Goal: Information Seeking & Learning: Check status

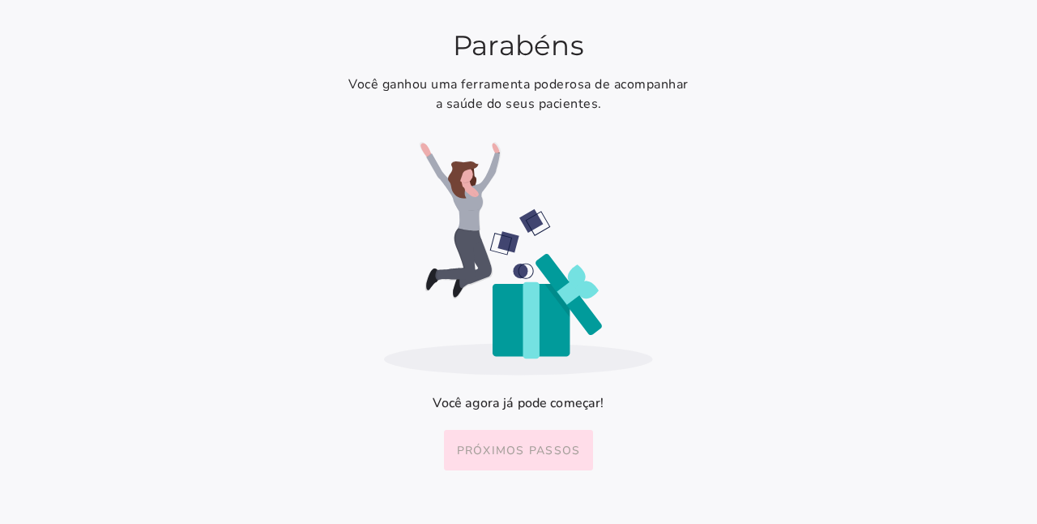
click at [547, 435] on button "Próximos passos" at bounding box center [519, 450] width 150 height 41
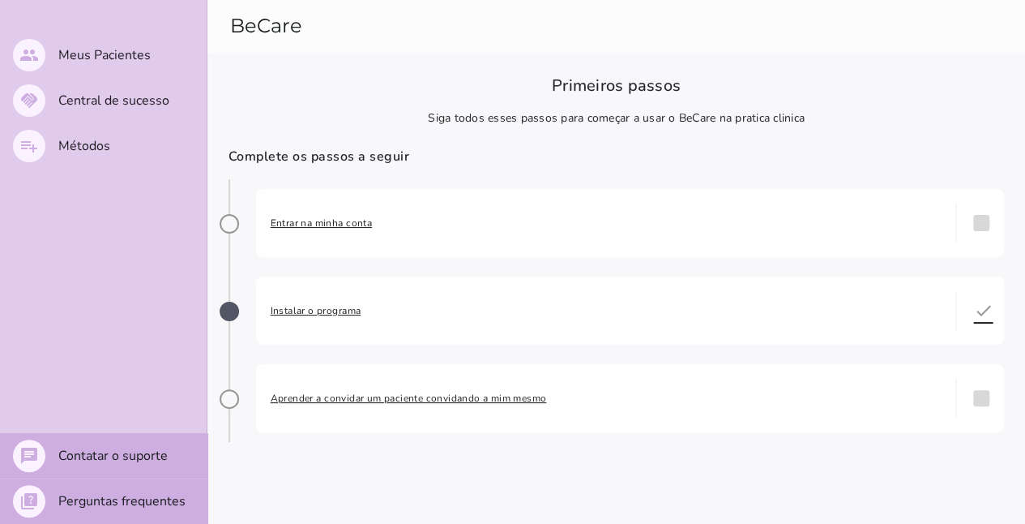
click at [306, 221] on span "Entrar na minha conta" at bounding box center [606, 223] width 671 height 16
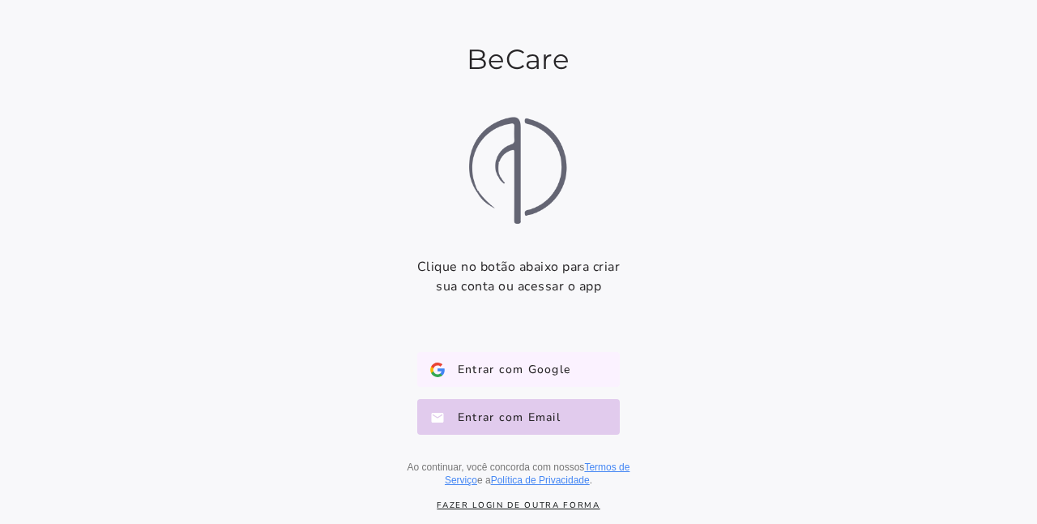
click at [541, 360] on button "Entrar com Google Google" at bounding box center [518, 370] width 203 height 36
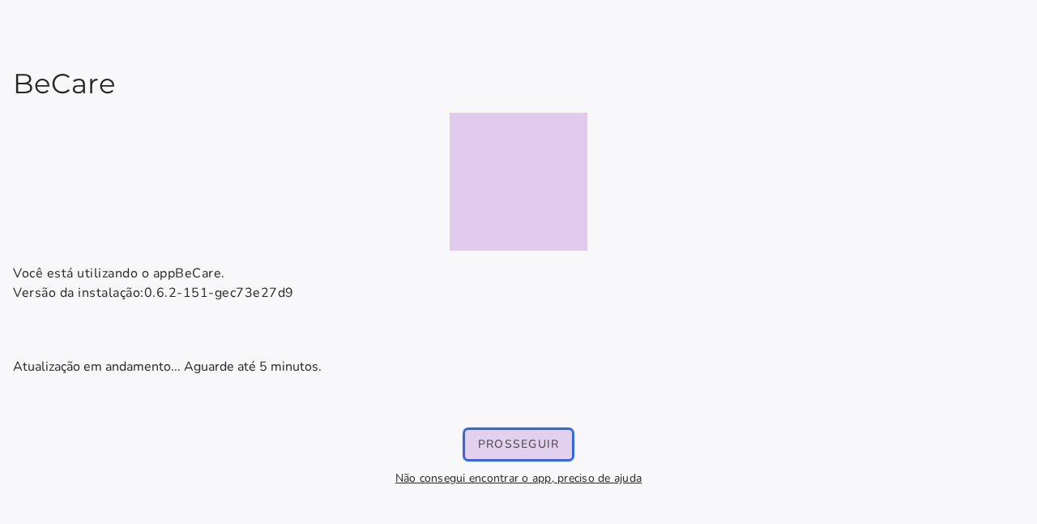
click at [562, 443] on button "Prosseguir" at bounding box center [519, 444] width 108 height 29
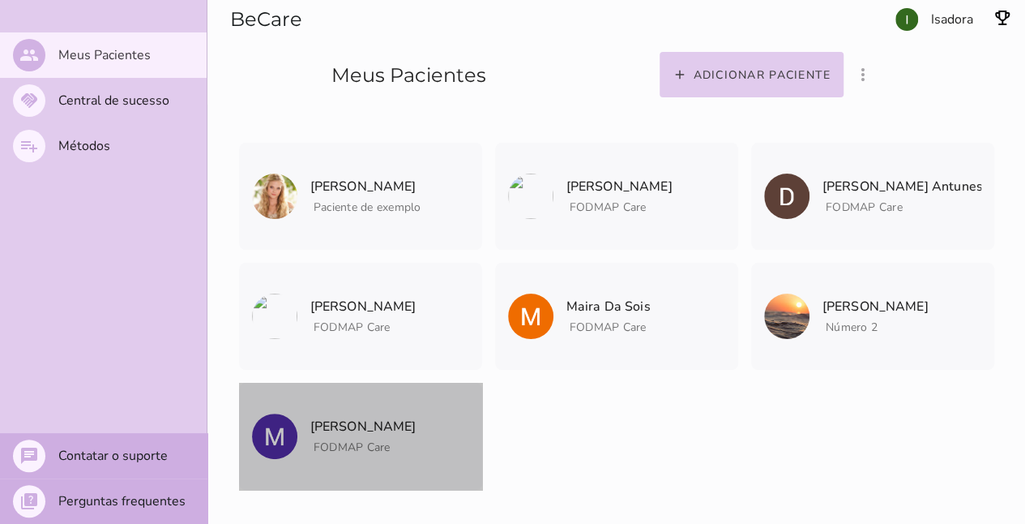
click at [380, 434] on span "FODMAP Care" at bounding box center [363, 444] width 106 height 20
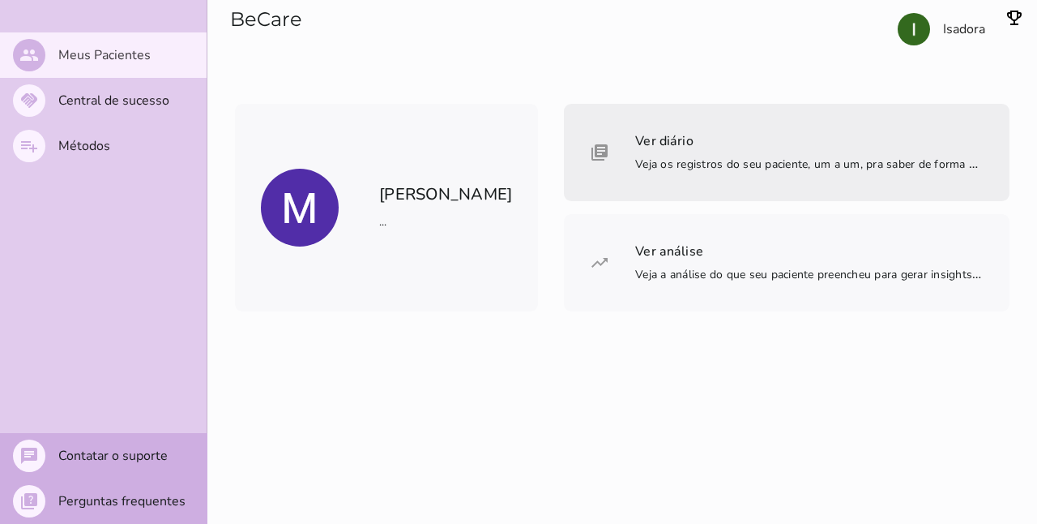
click at [827, 152] on mwc-list-item "Ver diário Veja os registros do seu paciente, um a um, pra saber de forma bem d…" at bounding box center [787, 152] width 446 height 97
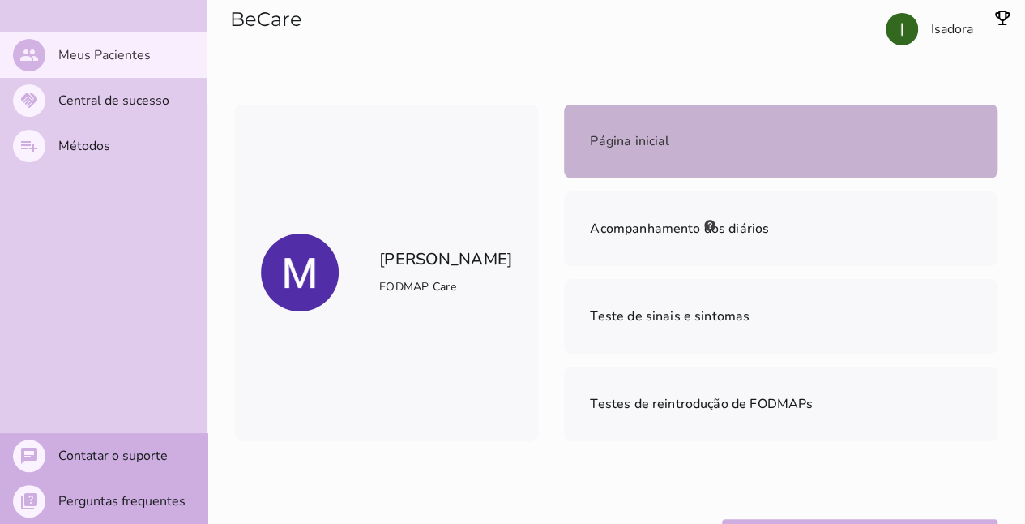
click at [735, 172] on mwc-list-item "Página inicial" at bounding box center [781, 141] width 434 height 75
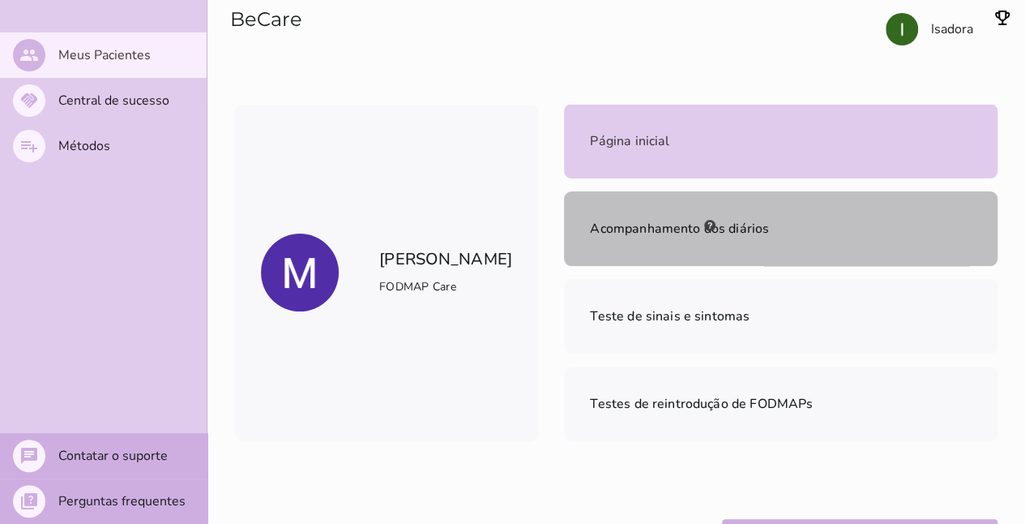
click at [736, 201] on mwc-list-item "Acompanhamento dos diários" at bounding box center [781, 228] width 434 height 75
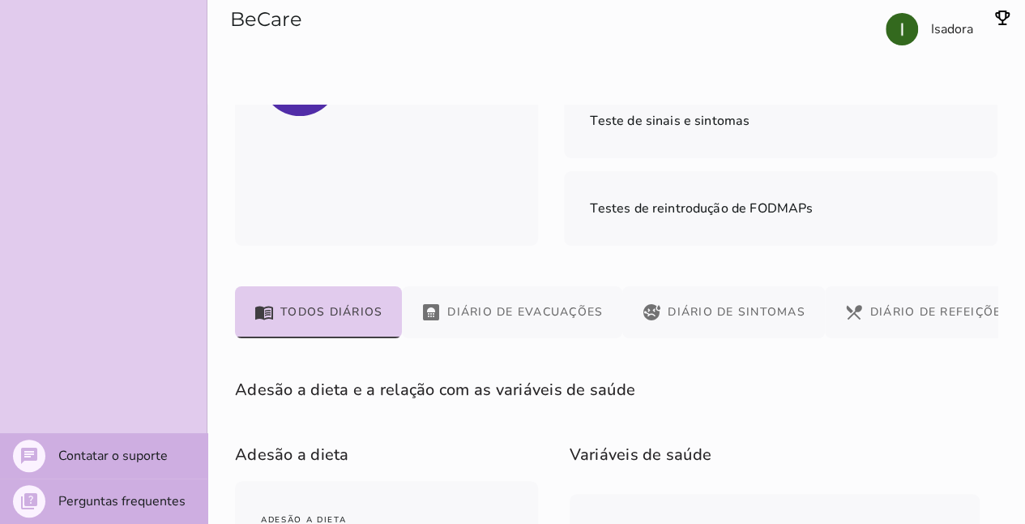
scroll to position [100, 0]
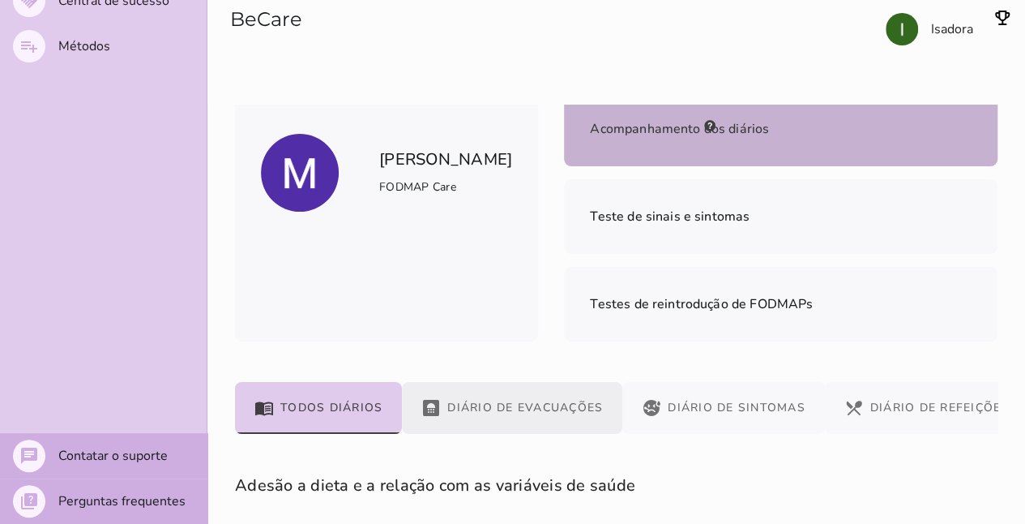
click at [494, 408] on button "bathroom Diário de Evacuações" at bounding box center [512, 408] width 220 height 52
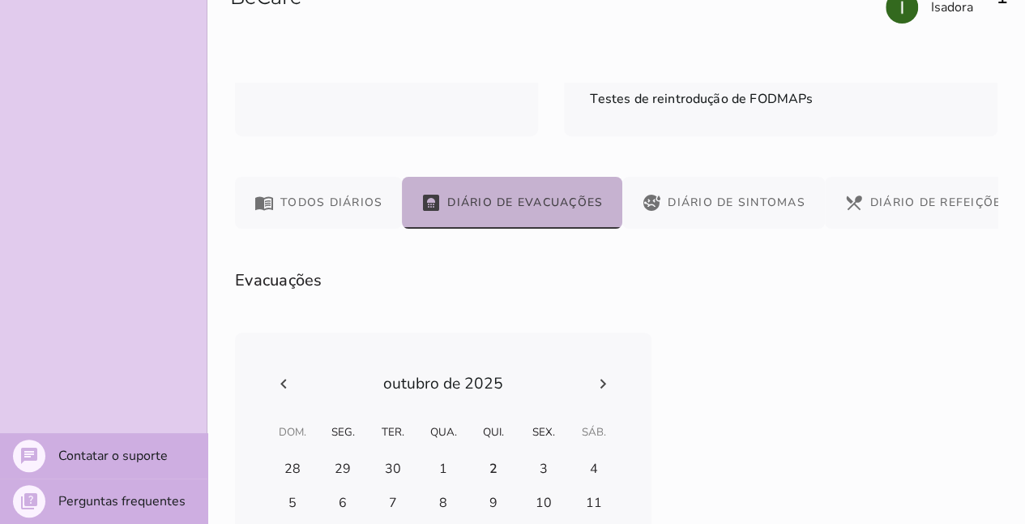
scroll to position [505, 0]
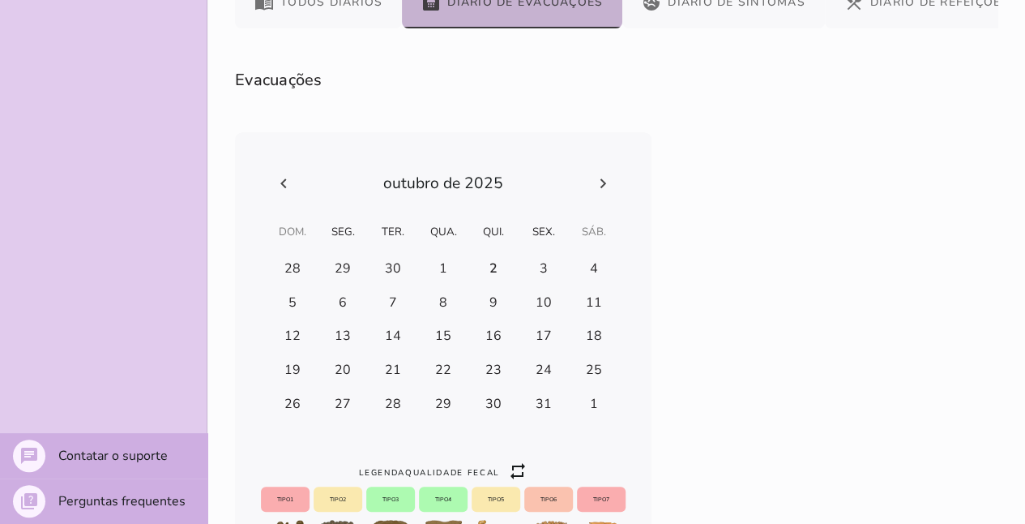
click at [284, 187] on icon at bounding box center [283, 182] width 19 height 19
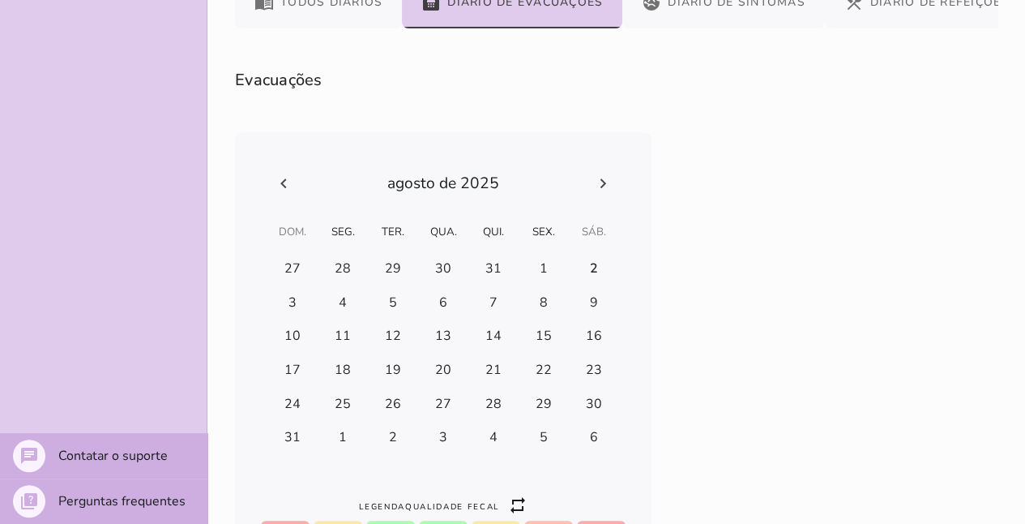
click at [284, 187] on icon at bounding box center [283, 182] width 19 height 19
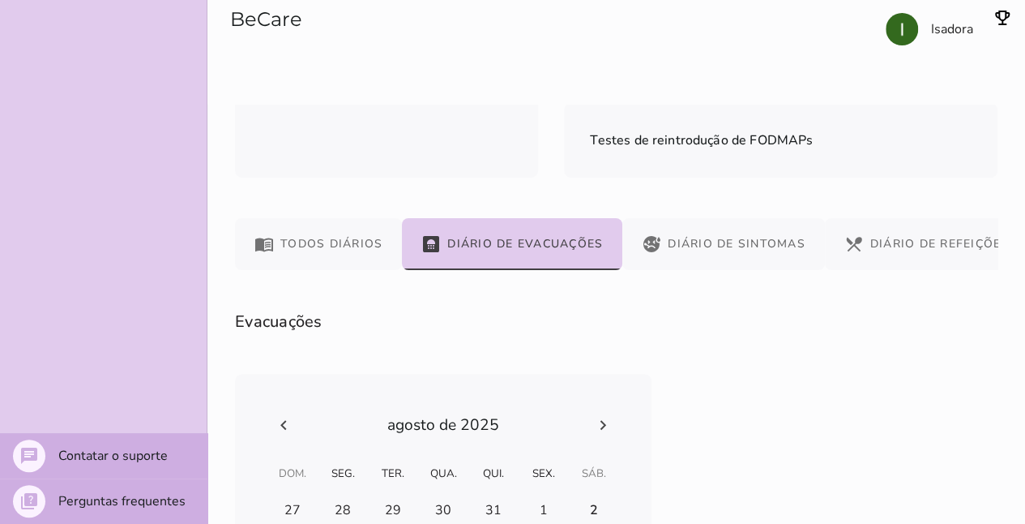
scroll to position [262, 0]
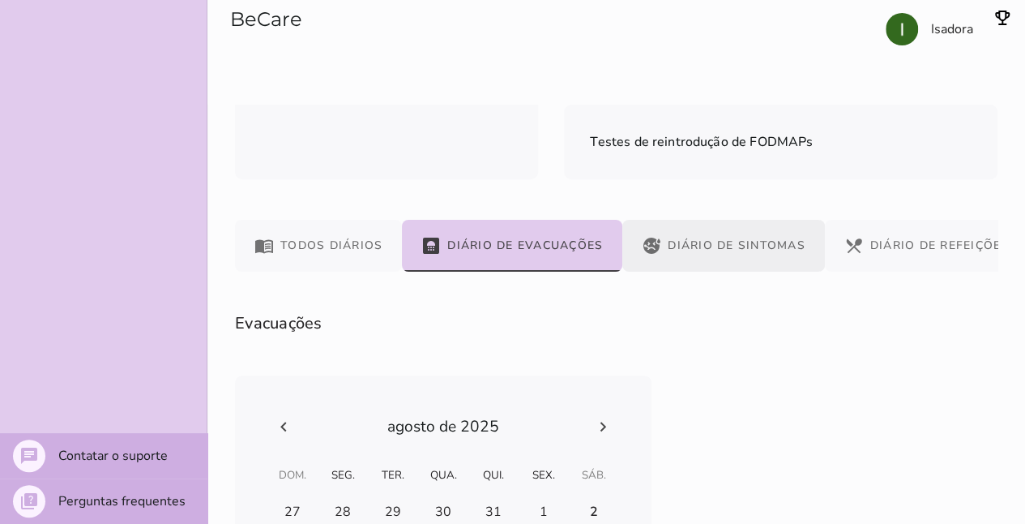
click at [801, 257] on button "sick Diário de Sintomas" at bounding box center [723, 246] width 203 height 52
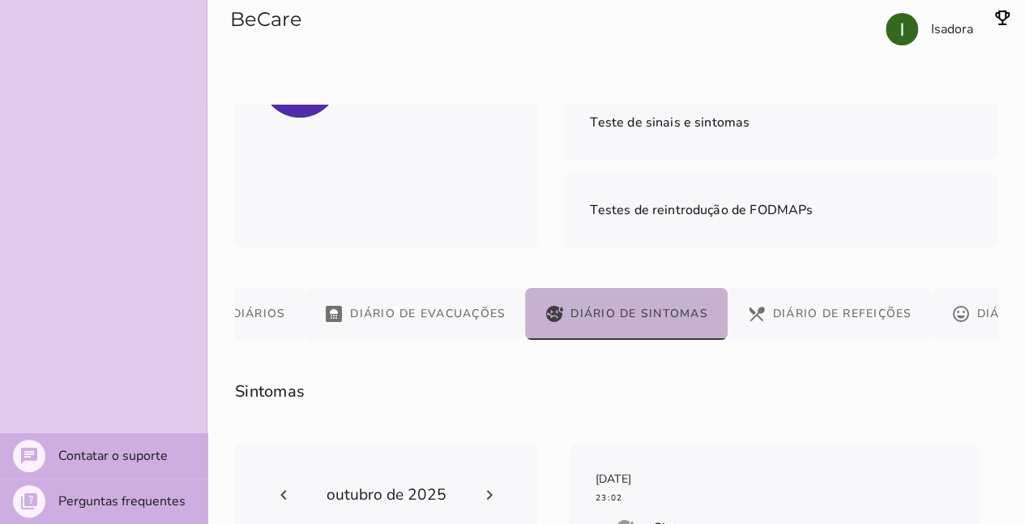
scroll to position [48, 0]
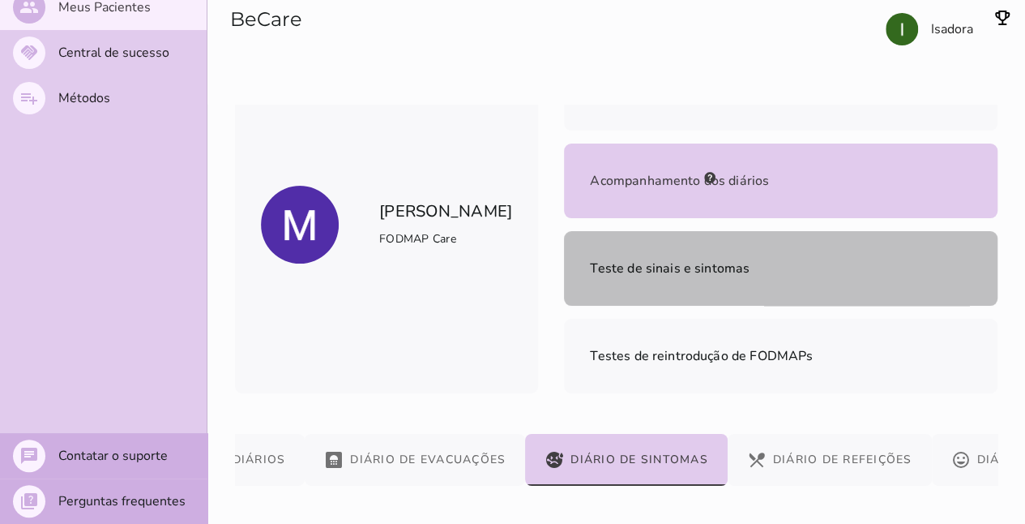
click at [801, 257] on mwc-list-item "Teste de sinais e sintomas" at bounding box center [781, 268] width 434 height 75
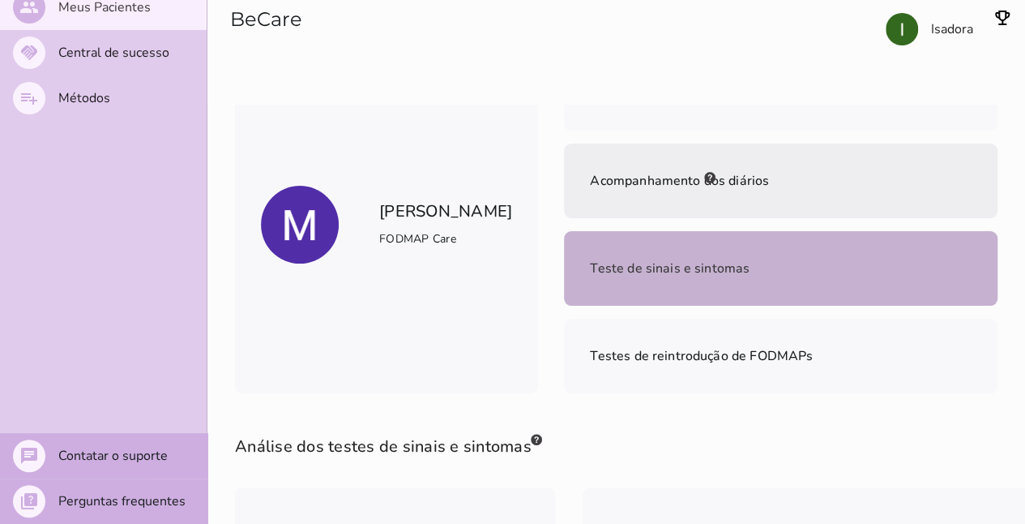
click at [728, 205] on mwc-list-item "Acompanhamento dos diários" at bounding box center [781, 180] width 434 height 75
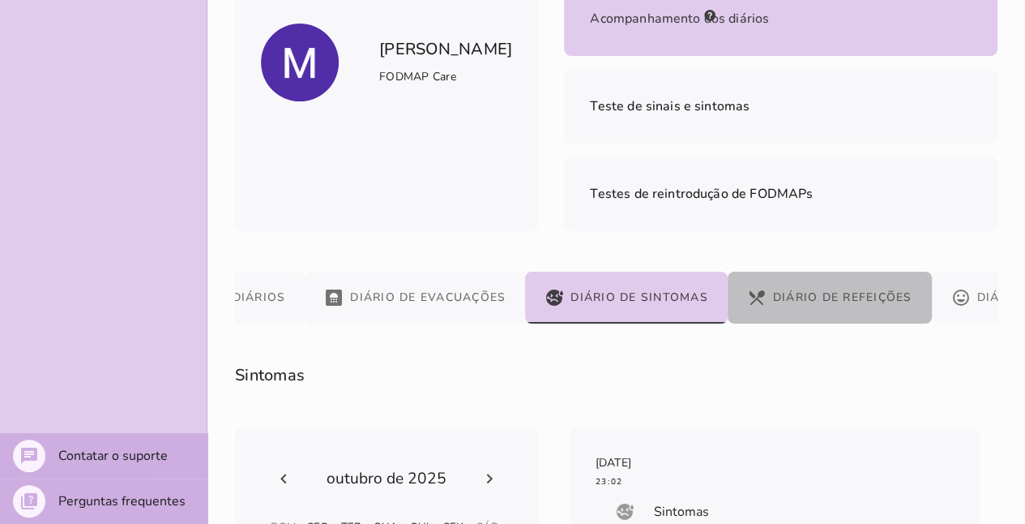
click at [781, 291] on button "restaurant_menu Diário de Refeições" at bounding box center [830, 298] width 204 height 52
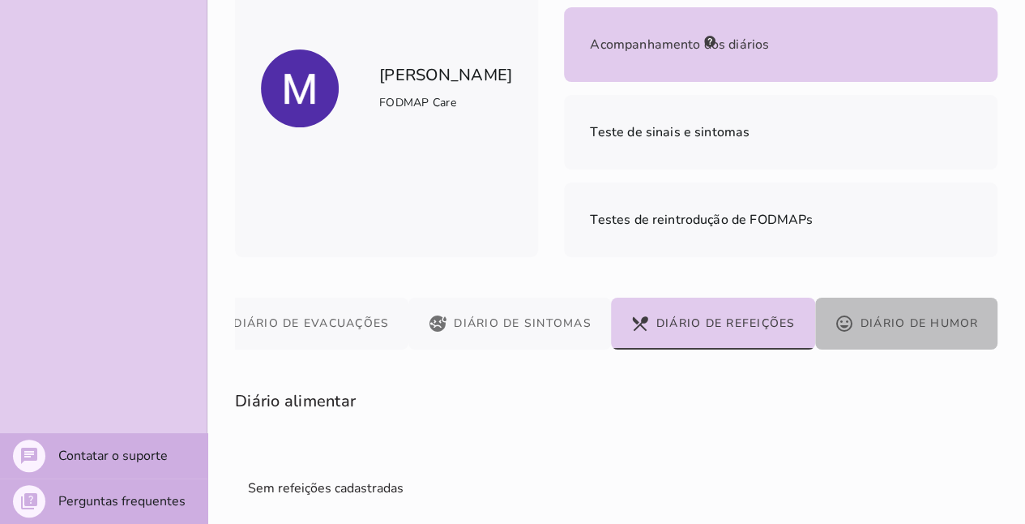
click at [977, 321] on button "mood Diário de Humor" at bounding box center [906, 323] width 183 height 52
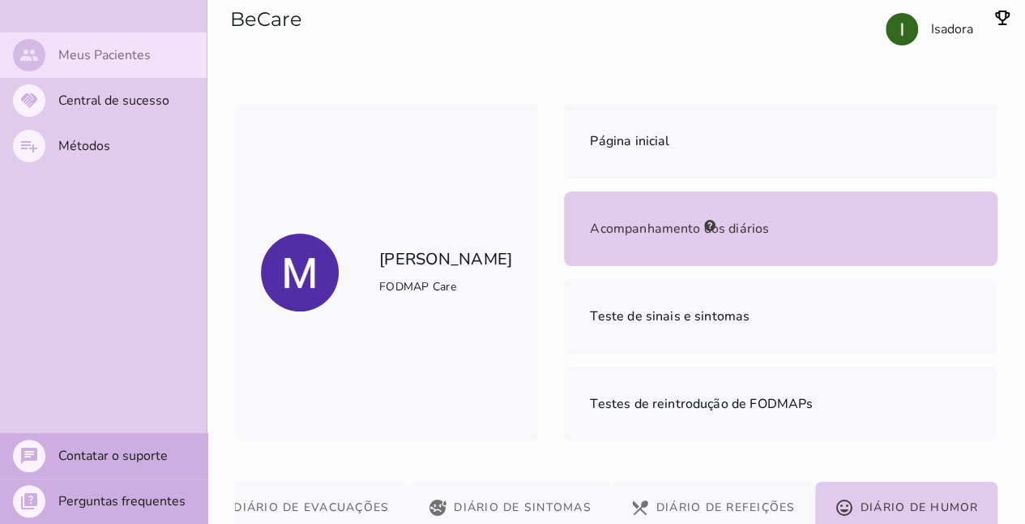
click at [0, 0] on slot "Meus Pacientes" at bounding box center [0, 0] width 0 height 0
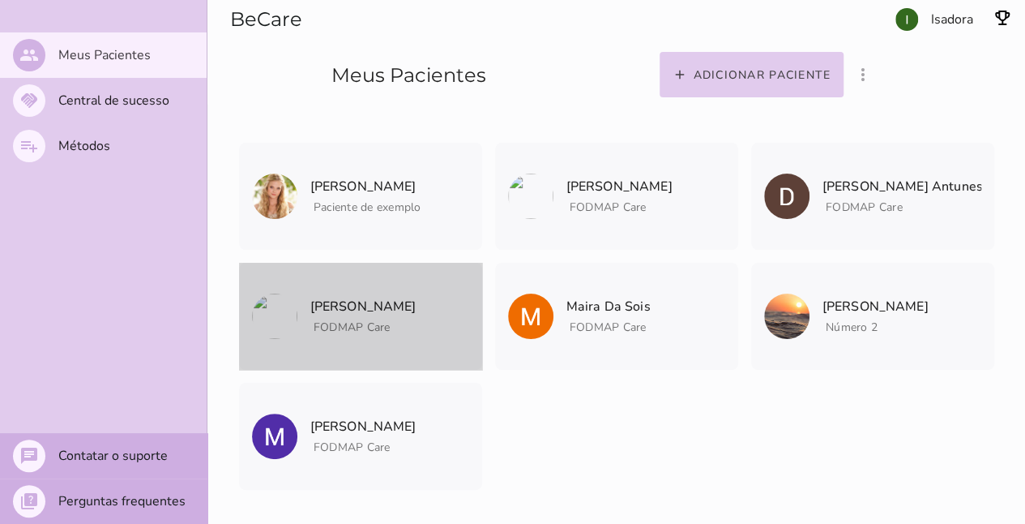
click at [381, 301] on p "[PERSON_NAME]" at bounding box center [363, 306] width 106 height 23
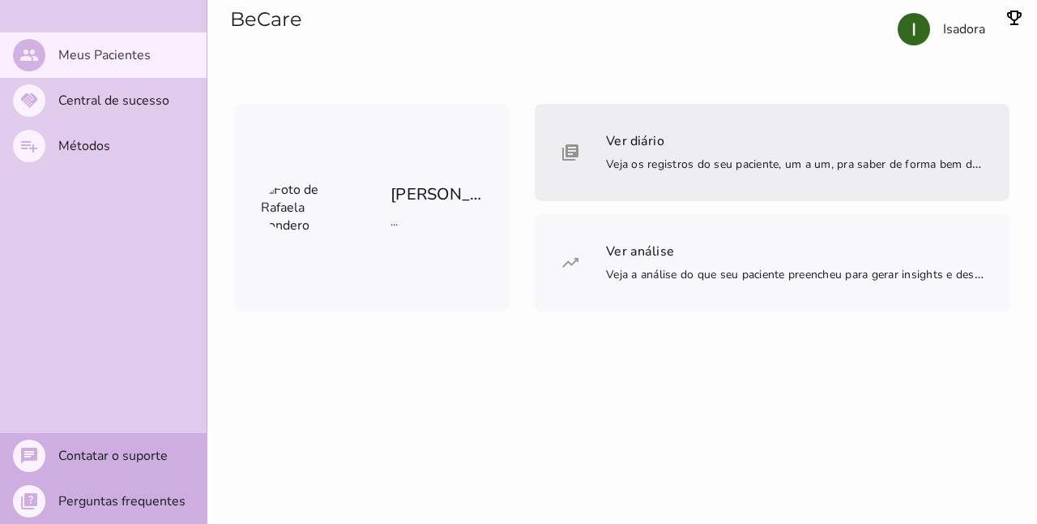
click at [721, 148] on span "Ver diário Veja os registros do seu paciente, um a um, pra saber de forma bem d…" at bounding box center [795, 152] width 378 height 45
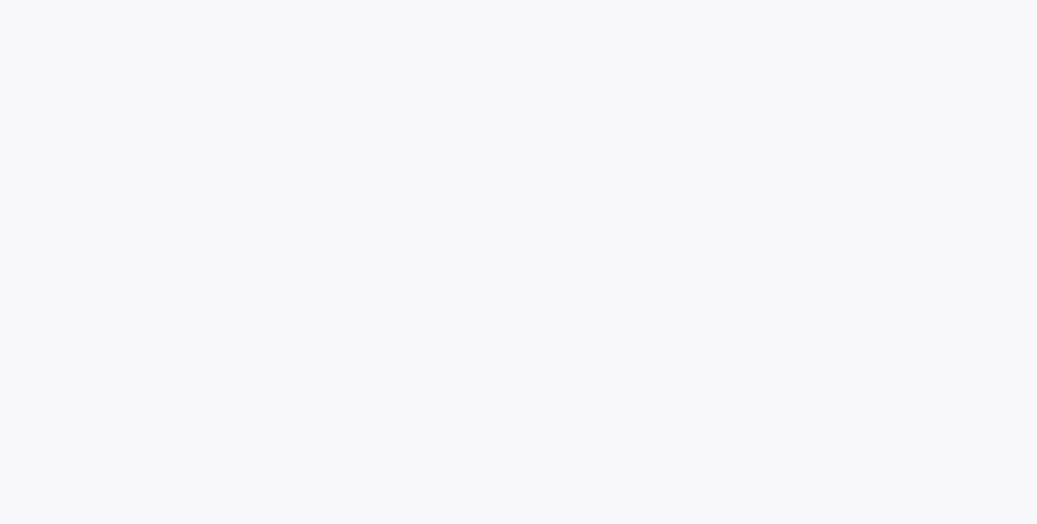
click at [713, 290] on patient-activity-page at bounding box center [518, 262] width 1037 height 524
click at [718, 356] on patient-activity-page at bounding box center [518, 262] width 1037 height 524
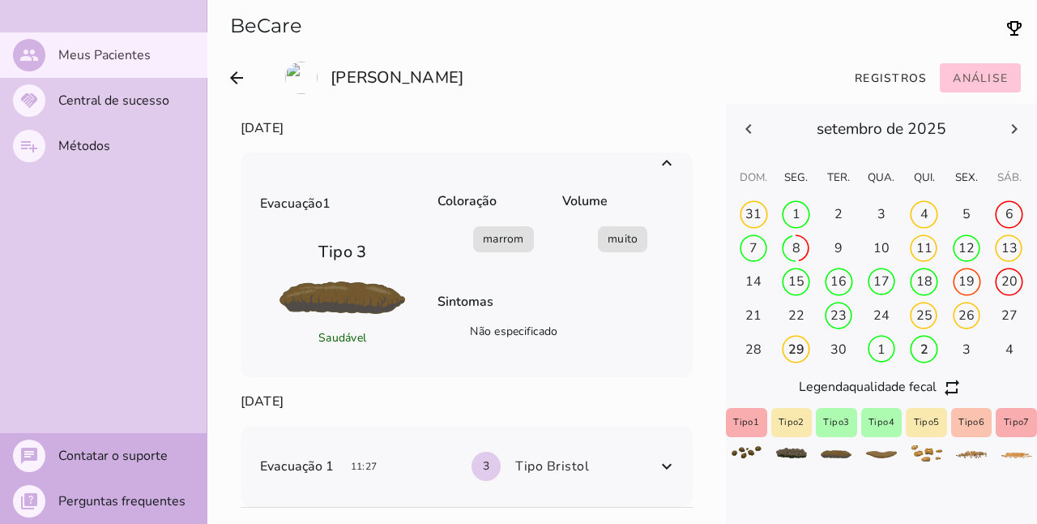
click at [801, 223] on div "1" at bounding box center [797, 214] width 8 height 18
click at [0, 0] on slot "Análise" at bounding box center [0, 0] width 0 height 0
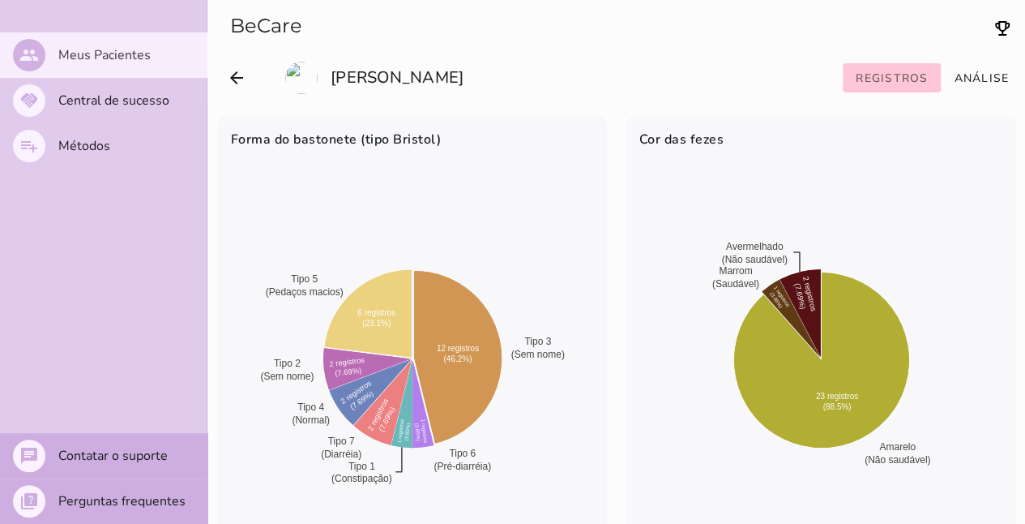
drag, startPoint x: 423, startPoint y: 346, endPoint x: 465, endPoint y: 376, distance: 51.7
click at [465, 376] on icon at bounding box center [458, 357] width 88 height 173
drag, startPoint x: 433, startPoint y: 345, endPoint x: 465, endPoint y: 358, distance: 34.9
click at [465, 358] on icon at bounding box center [458, 357] width 88 height 173
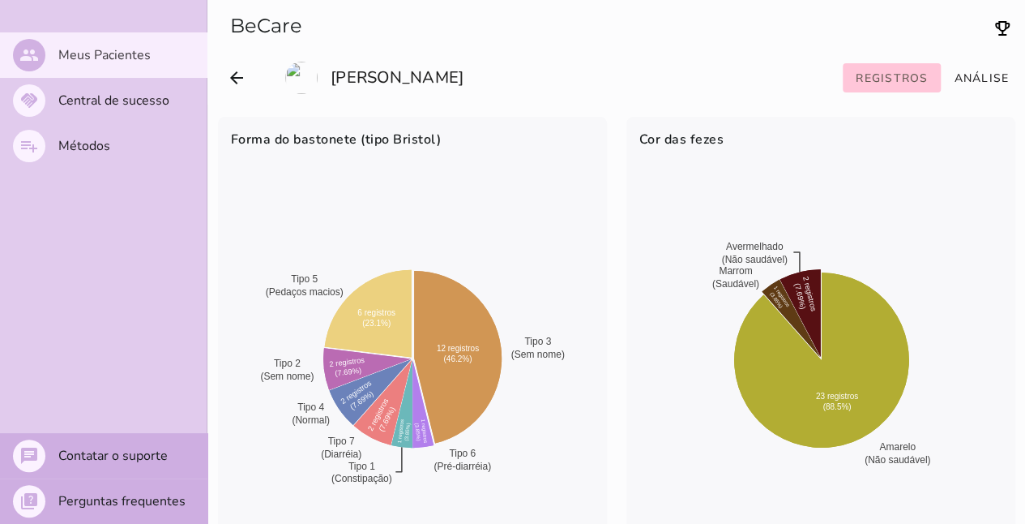
click at [465, 358] on icon at bounding box center [458, 357] width 88 height 173
click at [233, 75] on icon "arrow_back" at bounding box center [236, 77] width 19 height 19
